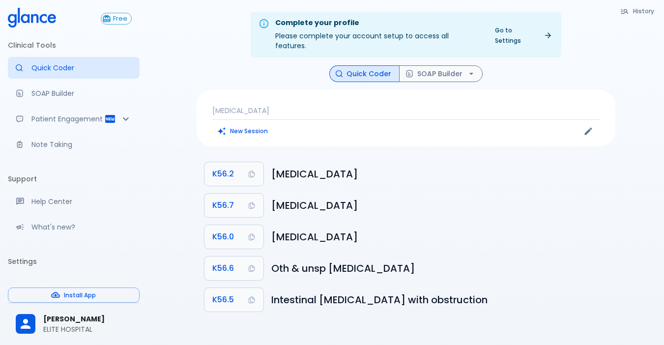
click at [345, 91] on div "[MEDICAL_DATA] New Session" at bounding box center [406, 118] width 419 height 57
drag, startPoint x: 285, startPoint y: 102, endPoint x: 231, endPoint y: 94, distance: 54.7
click at [280, 106] on p "[MEDICAL_DATA]" at bounding box center [405, 111] width 387 height 10
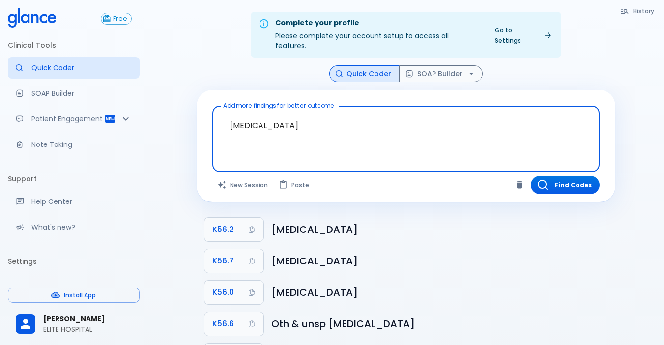
drag, startPoint x: 346, startPoint y: 112, endPoint x: 106, endPoint y: 116, distance: 240.5
click at [126, 121] on div "Free Clinical Tools Quick Coder SOAP Builder Patient Engagement Note Taking Sup…" at bounding box center [332, 197] width 664 height 395
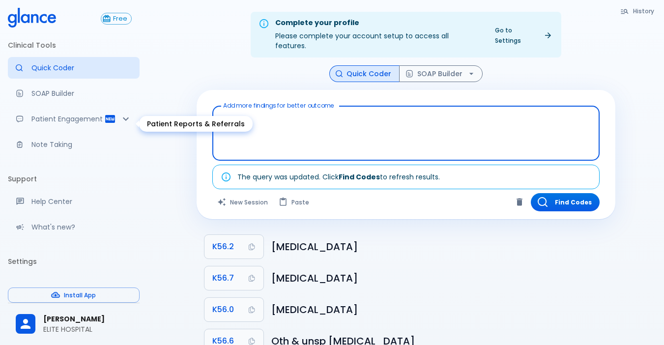
type textarea "I"
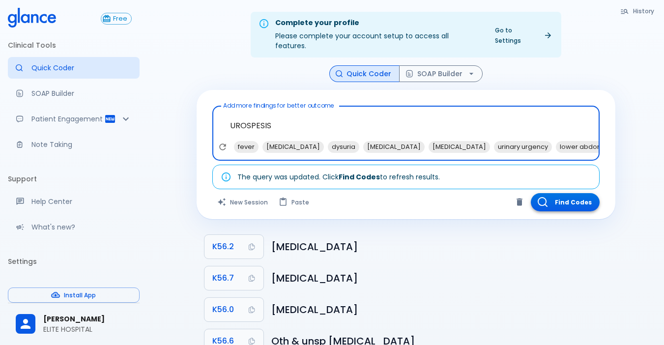
type textarea "UROSPESIS"
click at [567, 193] on button "Find Codes" at bounding box center [565, 202] width 69 height 18
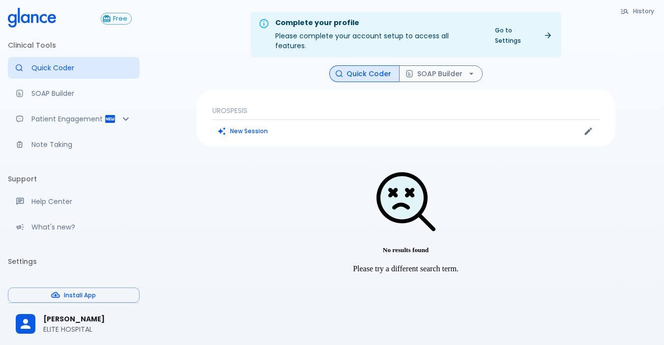
click at [306, 106] on p "UROSPESIS" at bounding box center [405, 111] width 387 height 10
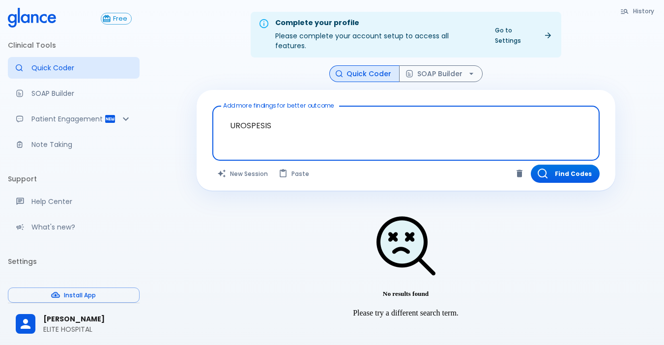
drag, startPoint x: 301, startPoint y: 124, endPoint x: 208, endPoint y: 119, distance: 94.1
click at [229, 116] on textarea "UROSPESIS" at bounding box center [406, 125] width 374 height 31
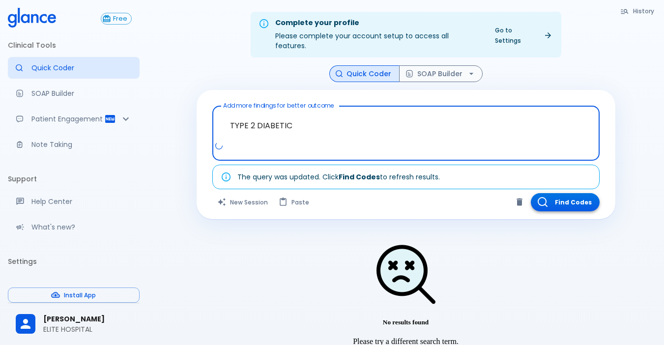
type textarea "TYPE 2 DIABETIC"
click at [558, 193] on button "Find Codes" at bounding box center [565, 202] width 69 height 18
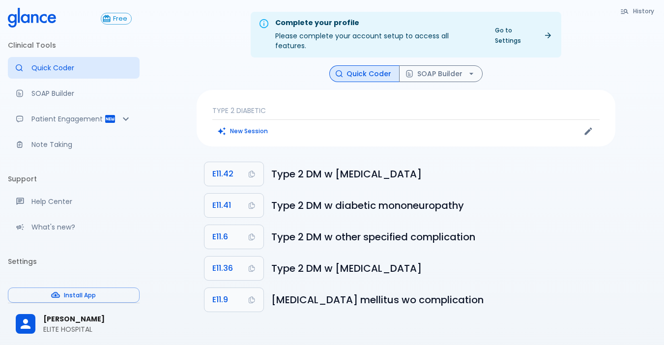
click at [267, 106] on p "TYPE 2 DIABETIC" at bounding box center [405, 111] width 387 height 10
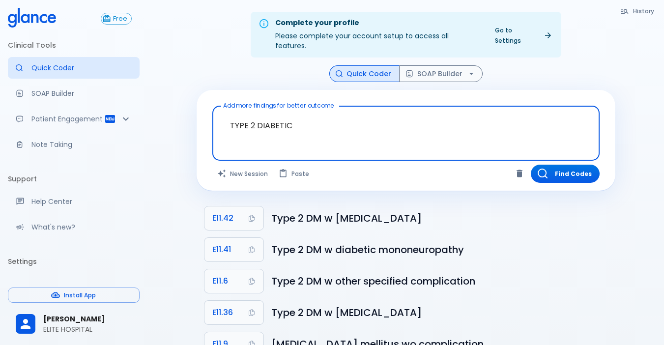
click at [305, 115] on textarea "TYPE 2 DIABETIC" at bounding box center [406, 125] width 374 height 31
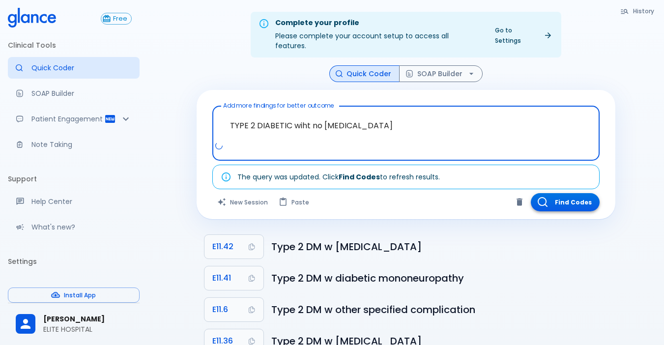
type textarea "TYPE 2 DIABETIC wiht no [MEDICAL_DATA]"
click at [570, 197] on button "Find Codes" at bounding box center [565, 202] width 69 height 18
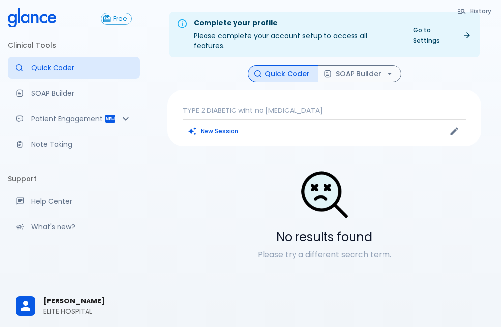
click at [287, 92] on div "TYPE 2 DIABETIC wiht no ketoacidosis New Session" at bounding box center [324, 118] width 314 height 57
click at [188, 106] on p "TYPE 2 DIABETIC wiht no [MEDICAL_DATA]" at bounding box center [324, 111] width 283 height 10
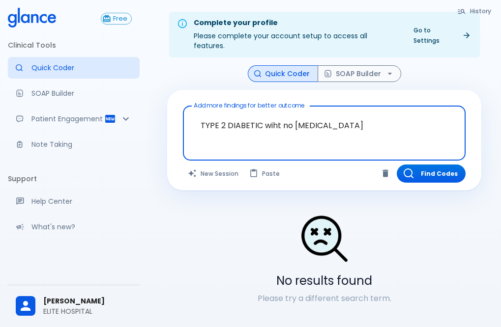
drag, startPoint x: 369, startPoint y: 119, endPoint x: 131, endPoint y: 114, distance: 238.1
click at [132, 114] on div "Free Clinical Tools Quick Coder SOAP Builder Patient Engagement Note Taking Sup…" at bounding box center [250, 175] width 501 height 351
type textarea "u"
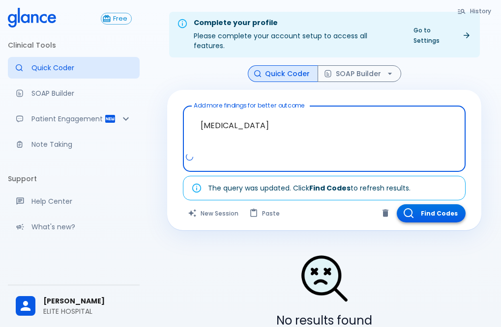
type textarea "acute kidney injury"
click at [454, 208] on button "Find Codes" at bounding box center [431, 214] width 69 height 18
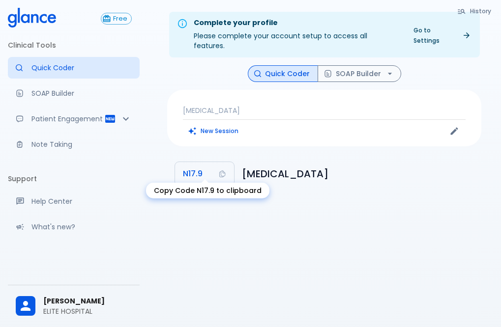
click at [221, 170] on icon "Copy Code N17.9 to clipboard" at bounding box center [222, 174] width 8 height 8
click at [268, 124] on div "New Session" at bounding box center [254, 131] width 142 height 15
click at [239, 106] on p "acute kidney injury" at bounding box center [324, 111] width 283 height 10
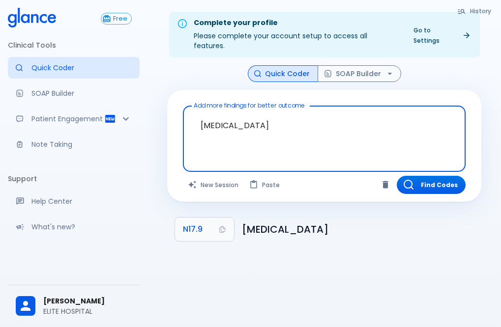
drag, startPoint x: 295, startPoint y: 116, endPoint x: 120, endPoint y: 75, distance: 178.7
click at [151, 93] on div "Complete your profile Please complete your account setup to access all features…" at bounding box center [325, 175] width 354 height 351
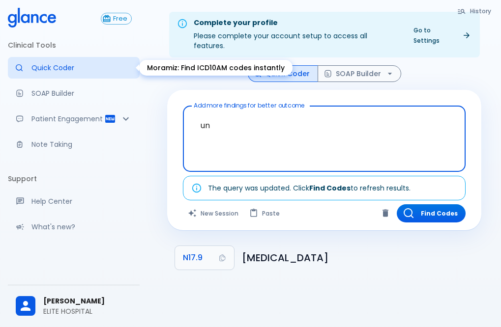
type textarea "u"
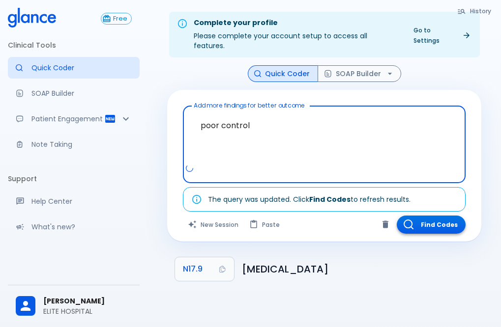
type textarea "poor control"
click at [435, 216] on button "Find Codes" at bounding box center [431, 225] width 69 height 18
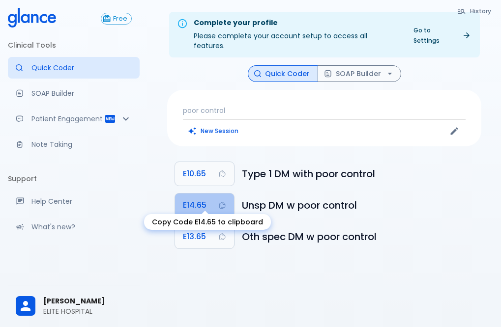
click at [206, 199] on span "E14.65" at bounding box center [195, 206] width 24 height 14
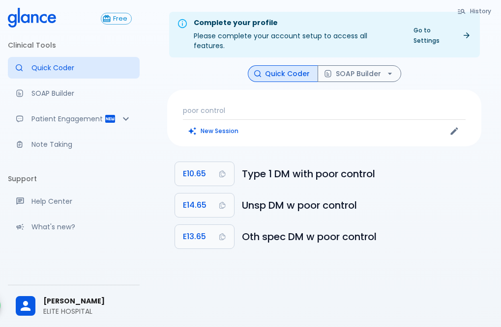
click at [377, 91] on div "poor control New Session" at bounding box center [324, 118] width 314 height 57
click at [235, 106] on p "poor control" at bounding box center [324, 111] width 283 height 10
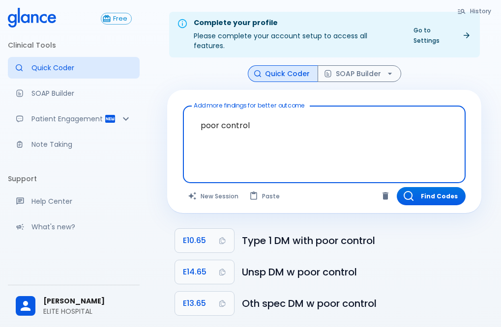
drag, startPoint x: 161, startPoint y: 107, endPoint x: 124, endPoint y: 103, distance: 37.1
click at [128, 104] on div "Free Clinical Tools Quick Coder SOAP Builder Patient Engagement Note Taking Sup…" at bounding box center [250, 175] width 501 height 351
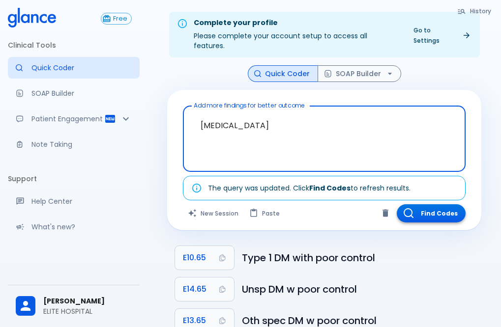
type textarea "sepsis"
click at [426, 205] on button "Find Codes" at bounding box center [431, 214] width 69 height 18
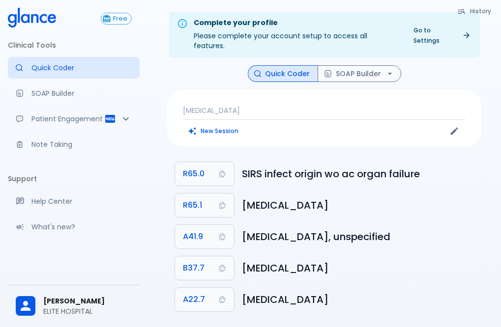
click at [230, 106] on p "sepsis" at bounding box center [324, 111] width 283 height 10
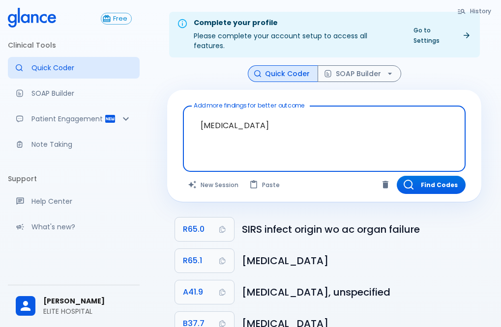
drag, startPoint x: 239, startPoint y: 122, endPoint x: 40, endPoint y: 74, distance: 204.5
click at [47, 76] on div "Free Clinical Tools Quick Coder SOAP Builder Patient Engagement Note Taking Sup…" at bounding box center [250, 197] width 501 height 395
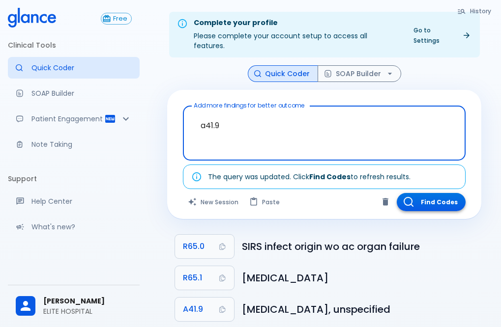
type textarea "a41.9"
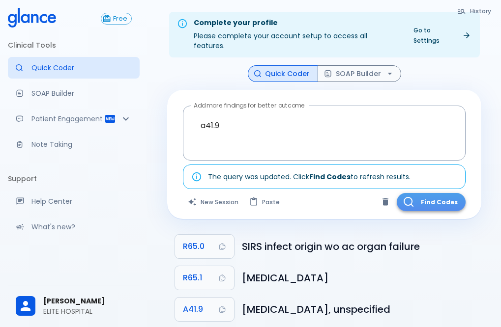
click at [425, 193] on button "Find Codes" at bounding box center [431, 202] width 69 height 18
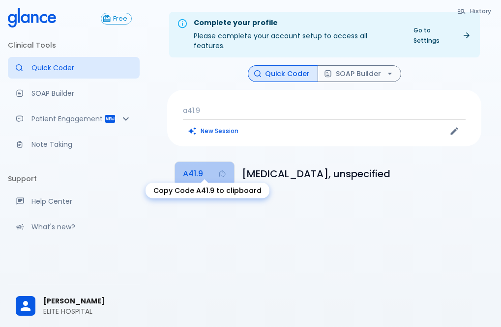
click at [189, 167] on span "A41.9" at bounding box center [193, 174] width 20 height 14
